Goal: Find specific page/section: Find specific page/section

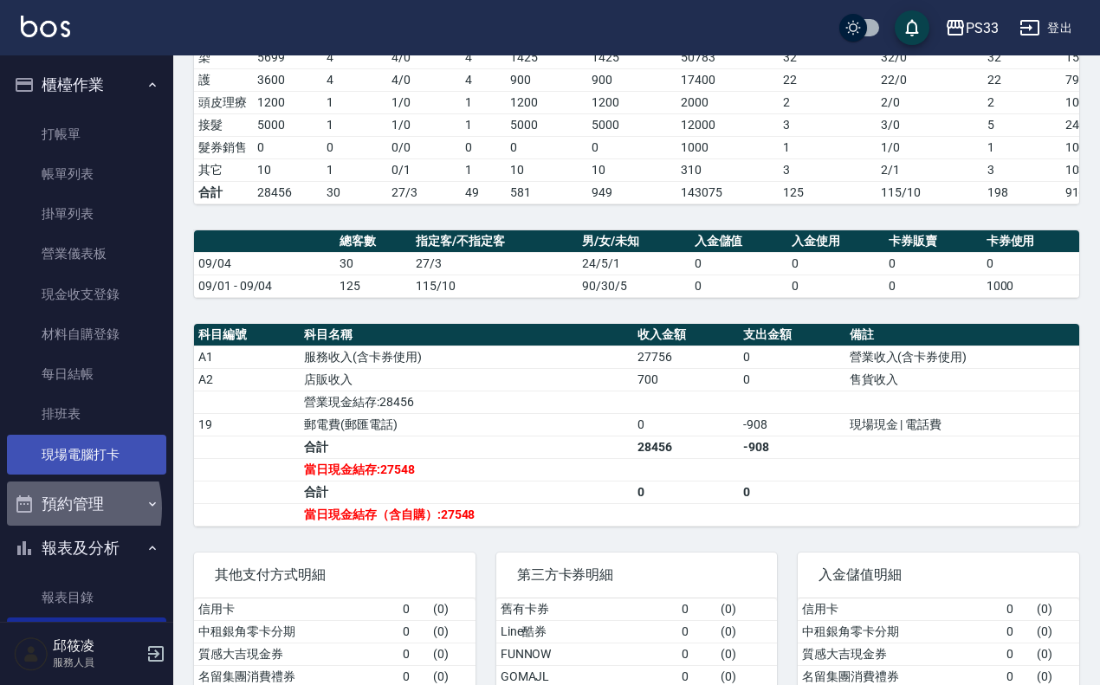
drag, startPoint x: 44, startPoint y: 508, endPoint x: 54, endPoint y: 438, distance: 70.8
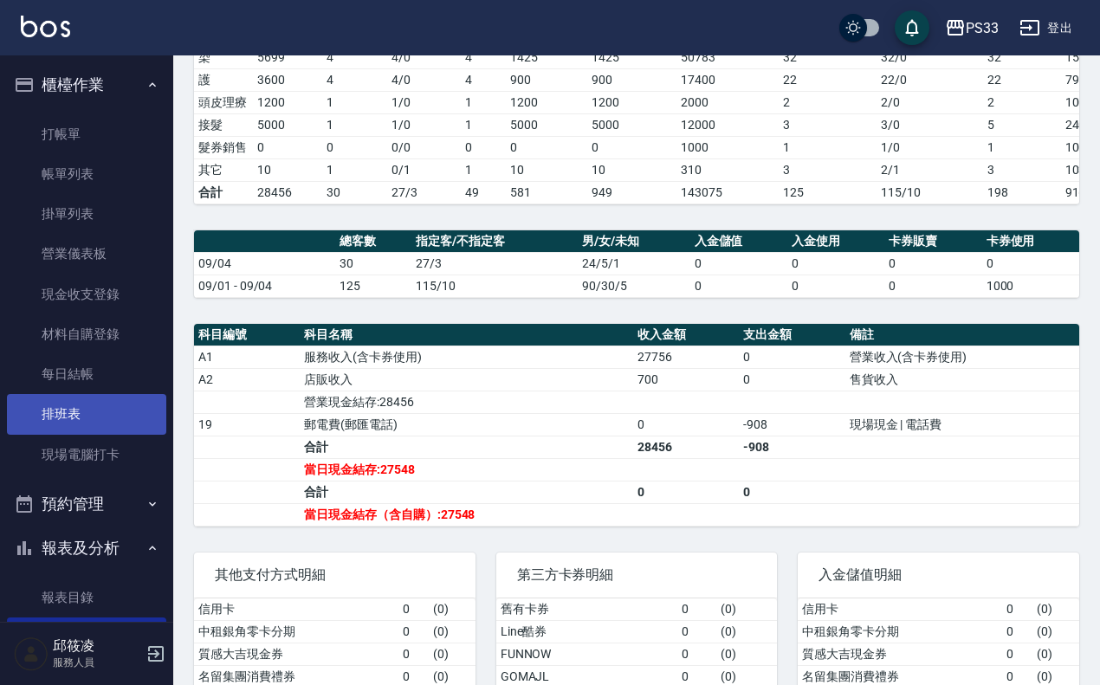
scroll to position [793, 0]
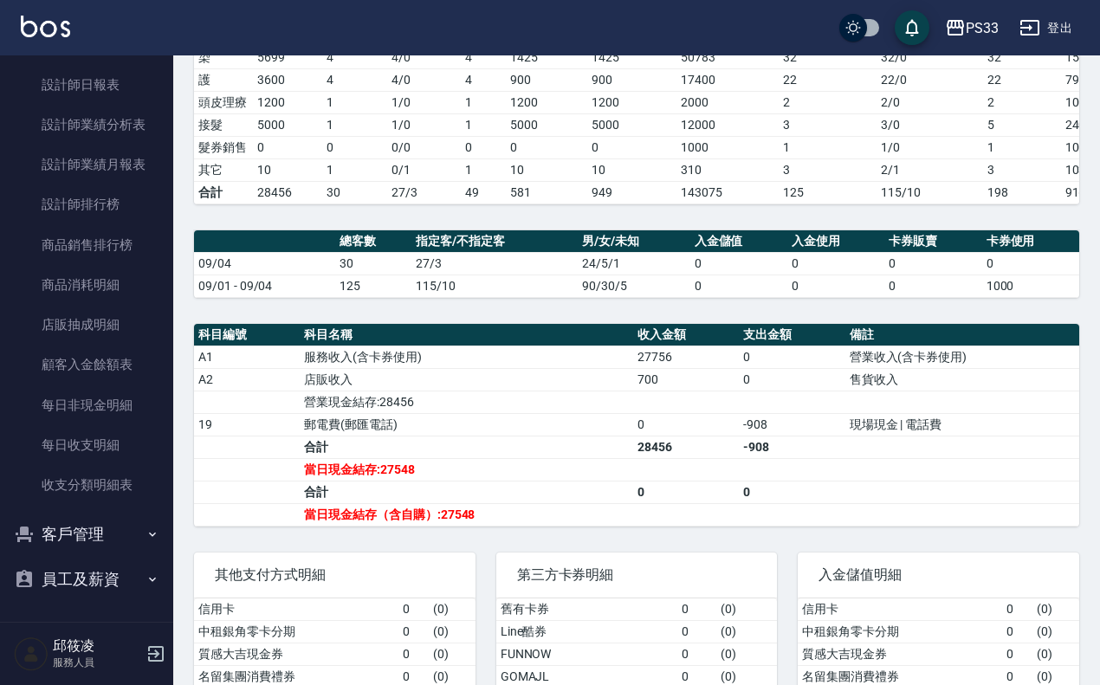
click at [118, 529] on button "客戶管理" at bounding box center [86, 534] width 159 height 45
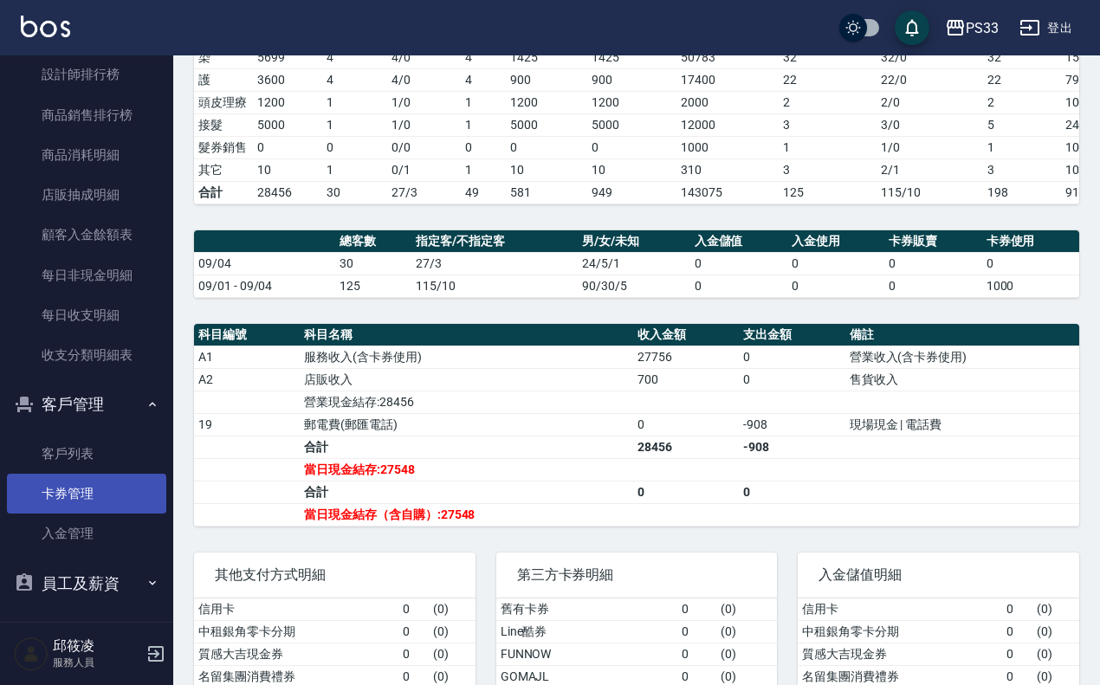
scroll to position [927, 0]
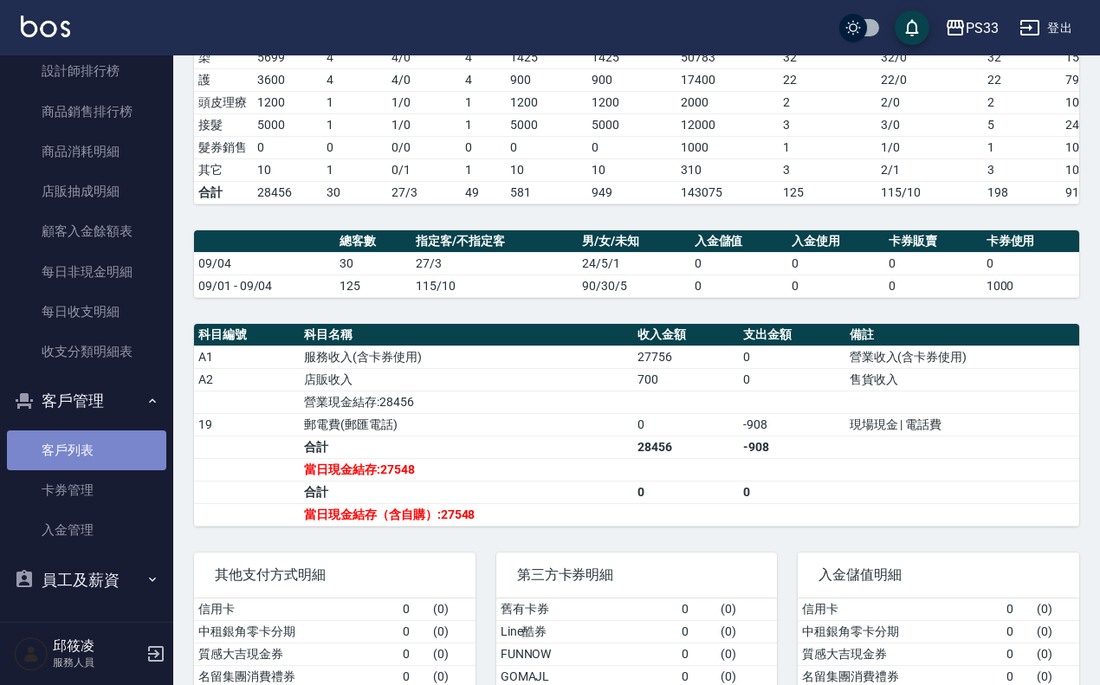
click at [101, 456] on link "客戶列表" at bounding box center [86, 450] width 159 height 40
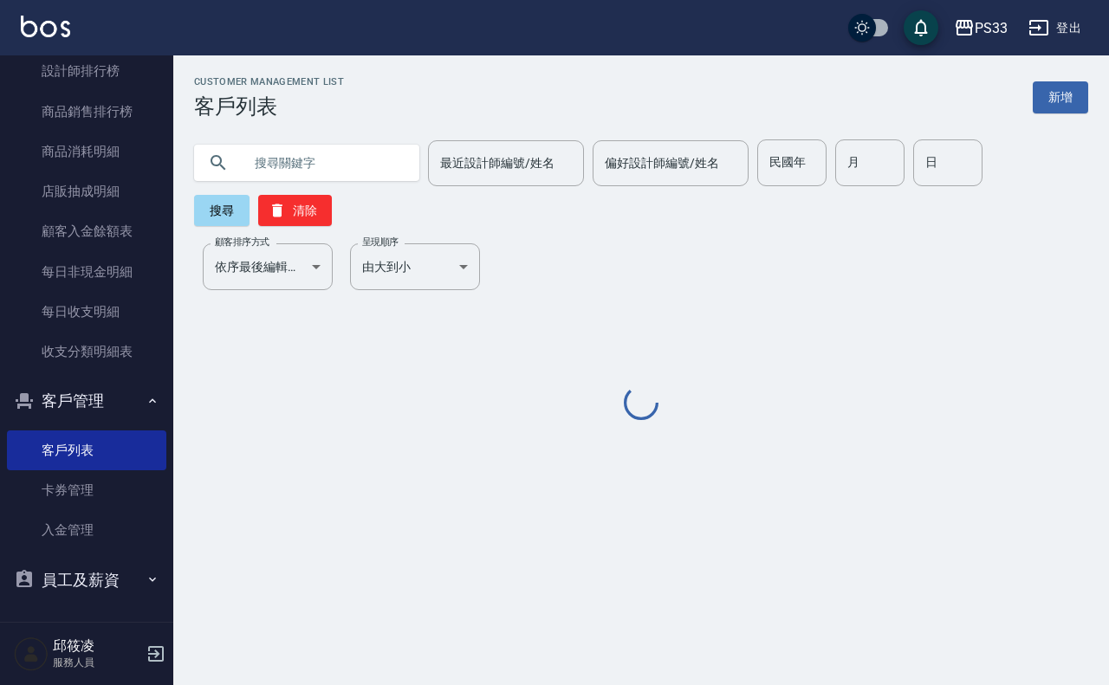
click at [332, 170] on input "text" at bounding box center [323, 162] width 163 height 47
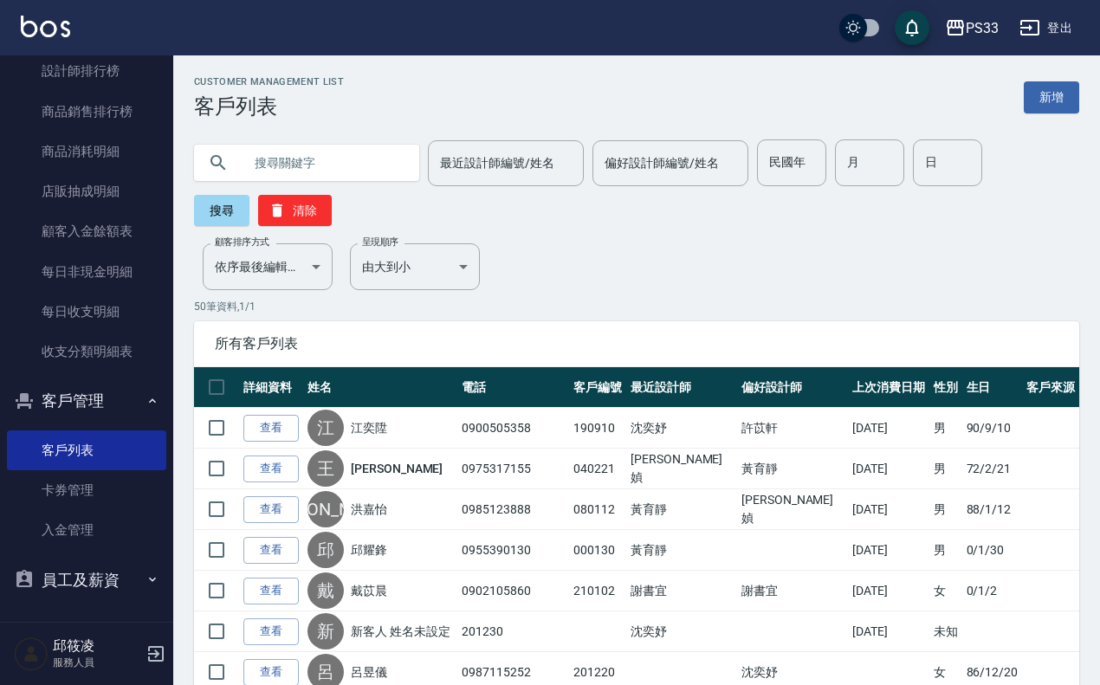
type input "u"
click at [240, 206] on button "搜尋" at bounding box center [221, 210] width 55 height 31
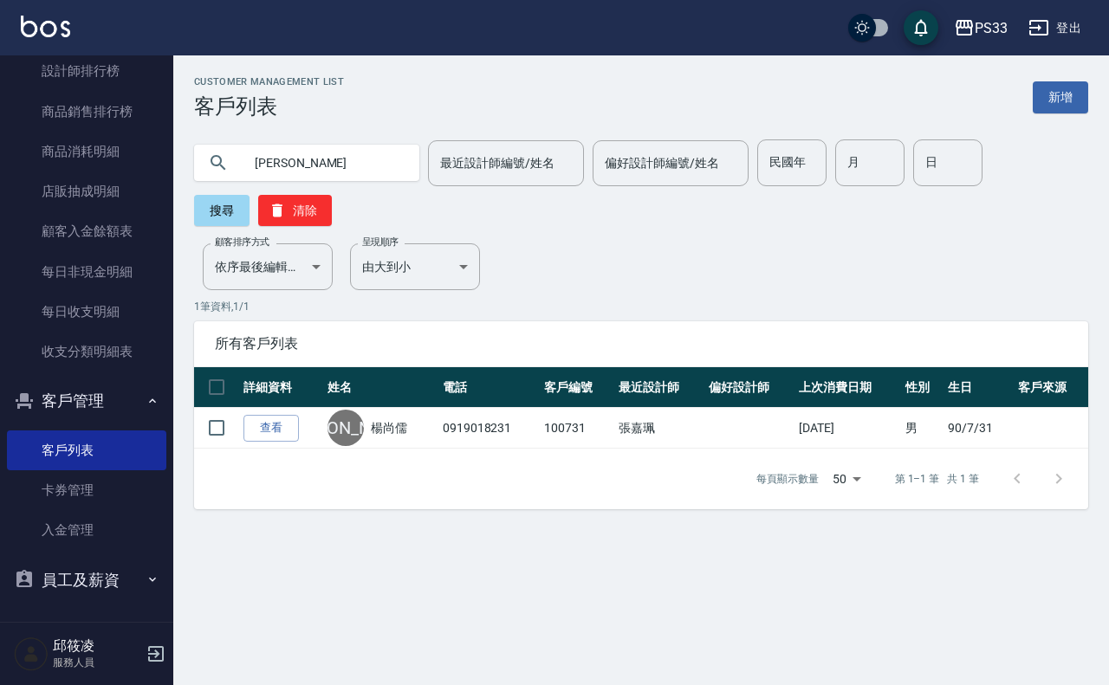
click at [319, 154] on input "[PERSON_NAME]" at bounding box center [323, 162] width 163 height 47
type input "楊尚倫"
click at [217, 204] on button "搜尋" at bounding box center [221, 210] width 55 height 31
